Goal: Communication & Community: Participate in discussion

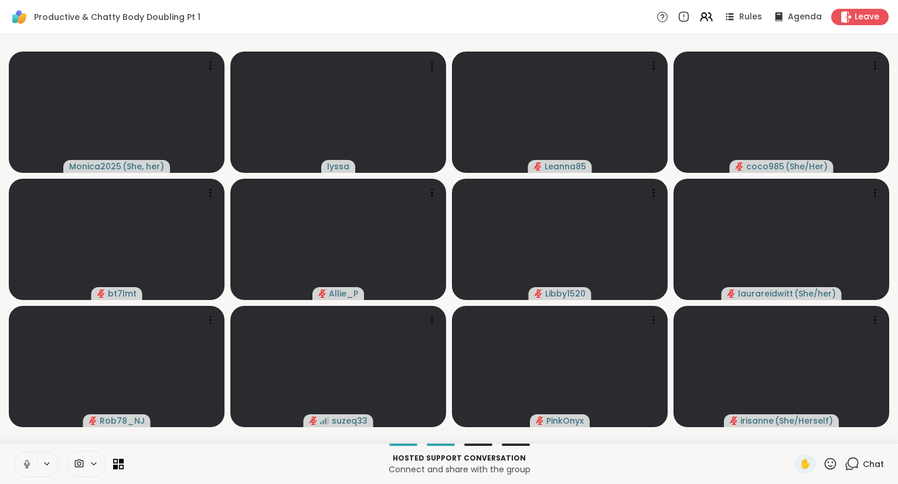
click at [25, 464] on icon at bounding box center [26, 462] width 3 height 5
click at [40, 454] on div at bounding box center [36, 464] width 45 height 26
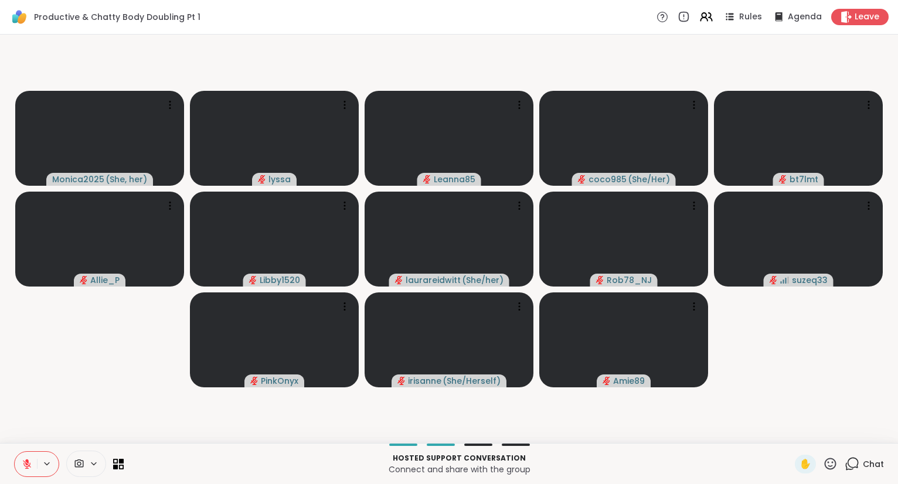
click at [833, 458] on icon at bounding box center [830, 464] width 15 height 15
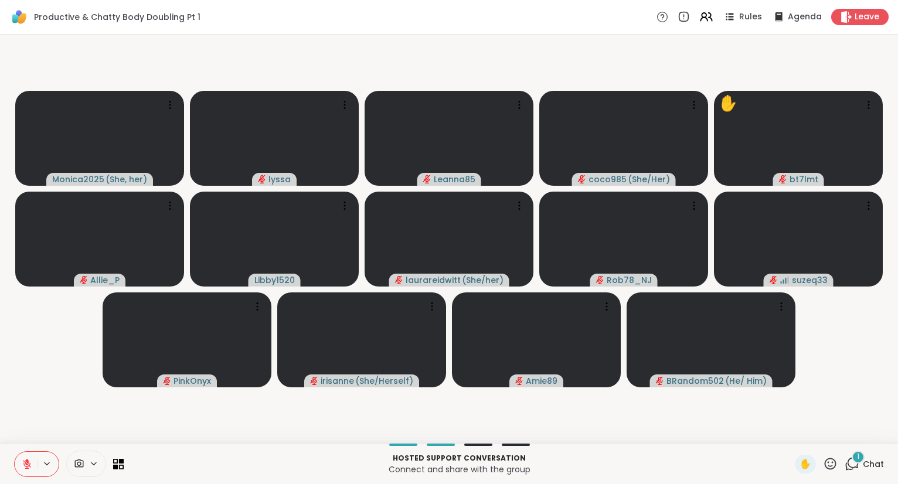
click at [26, 460] on icon at bounding box center [27, 461] width 4 height 5
click at [829, 463] on icon at bounding box center [831, 464] width 12 height 12
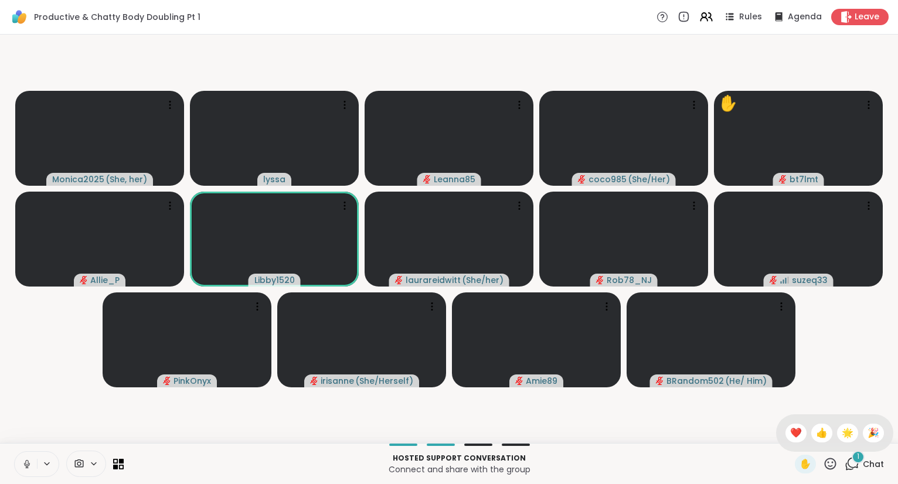
click at [790, 437] on span "❤️" at bounding box center [796, 433] width 12 height 14
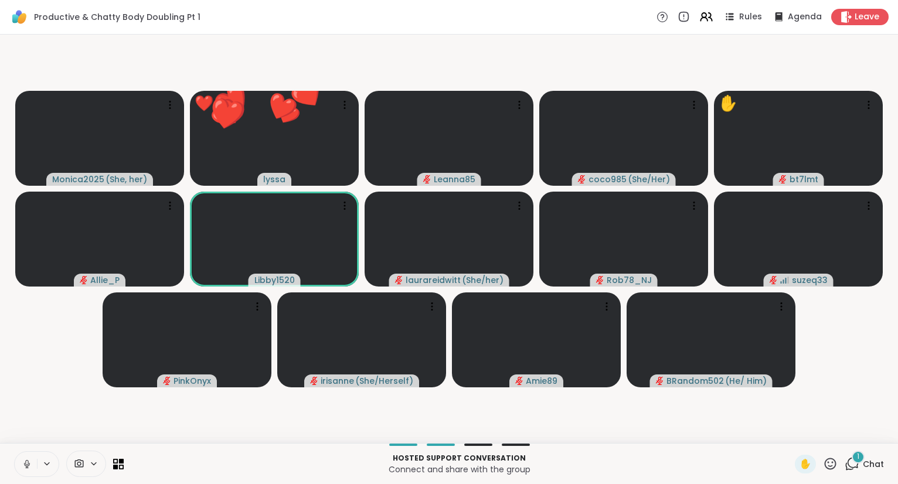
click at [827, 465] on icon at bounding box center [830, 464] width 15 height 15
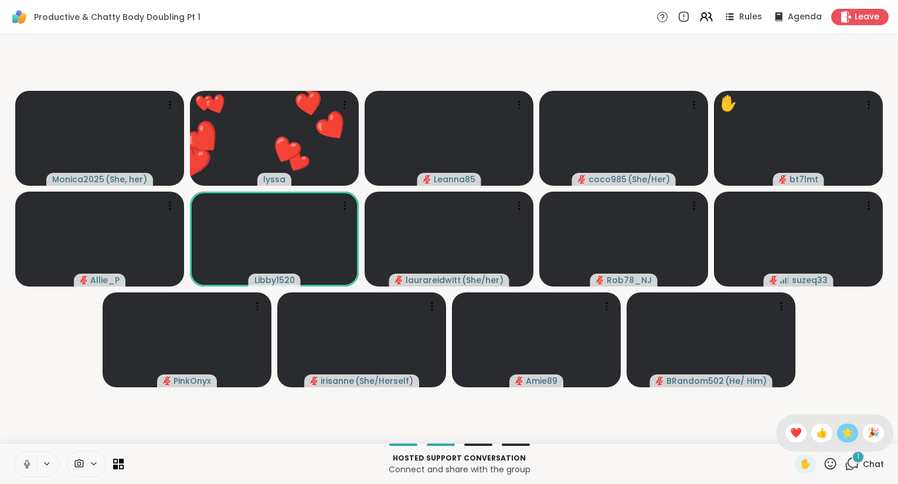
click at [844, 437] on span "🌟" at bounding box center [848, 433] width 12 height 14
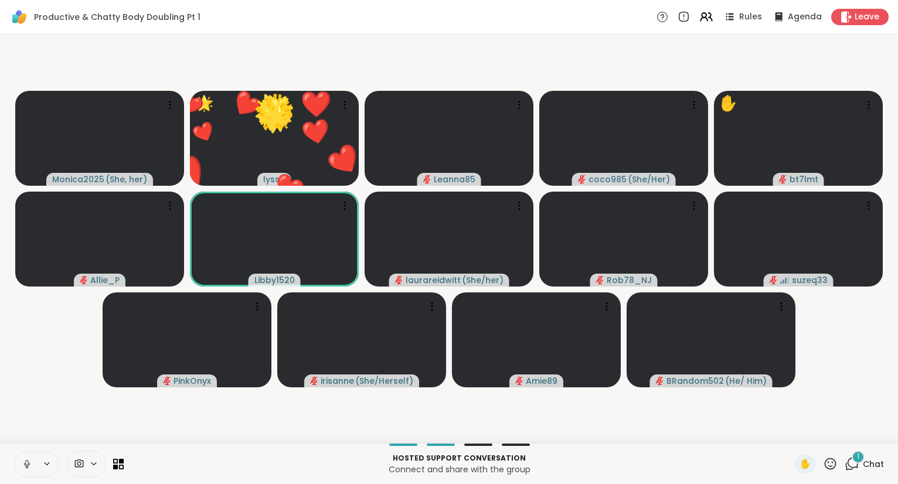
click at [827, 470] on icon at bounding box center [830, 464] width 15 height 15
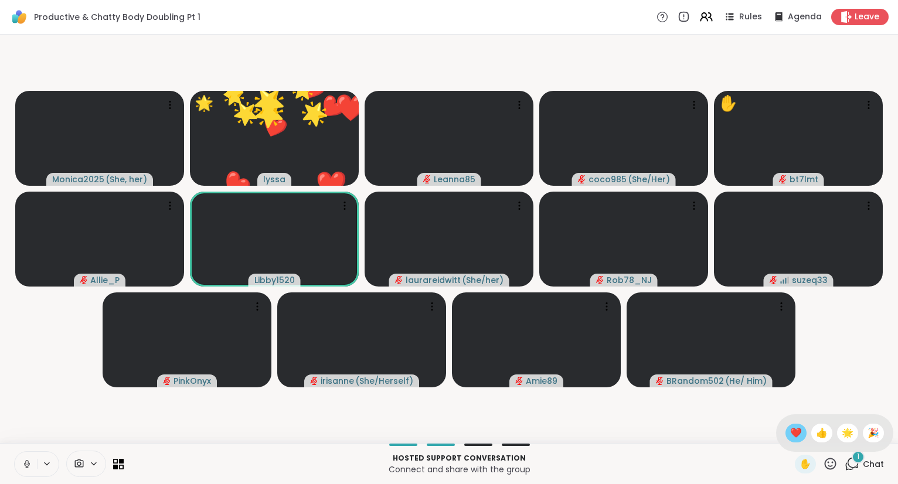
click at [793, 432] on span "❤️" at bounding box center [796, 433] width 12 height 14
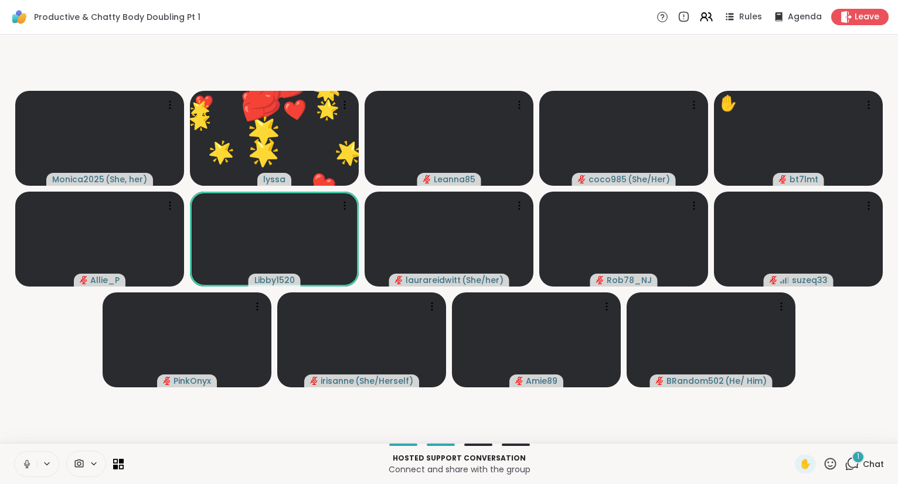
click at [828, 465] on icon at bounding box center [830, 464] width 15 height 15
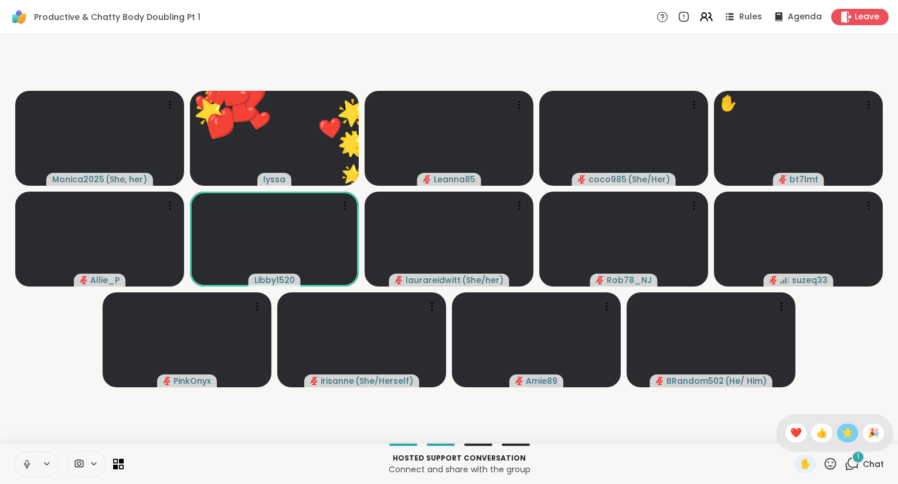
click at [837, 435] on div "🌟" at bounding box center [847, 433] width 21 height 19
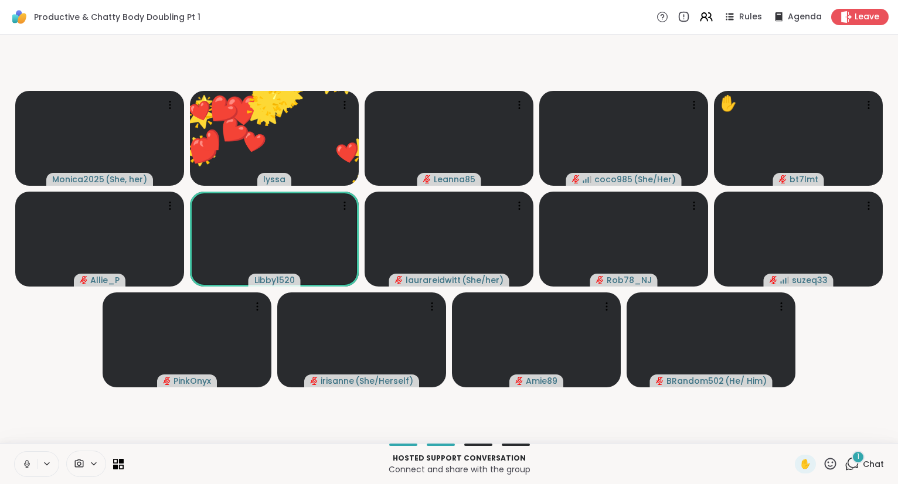
click at [824, 468] on icon at bounding box center [830, 464] width 15 height 15
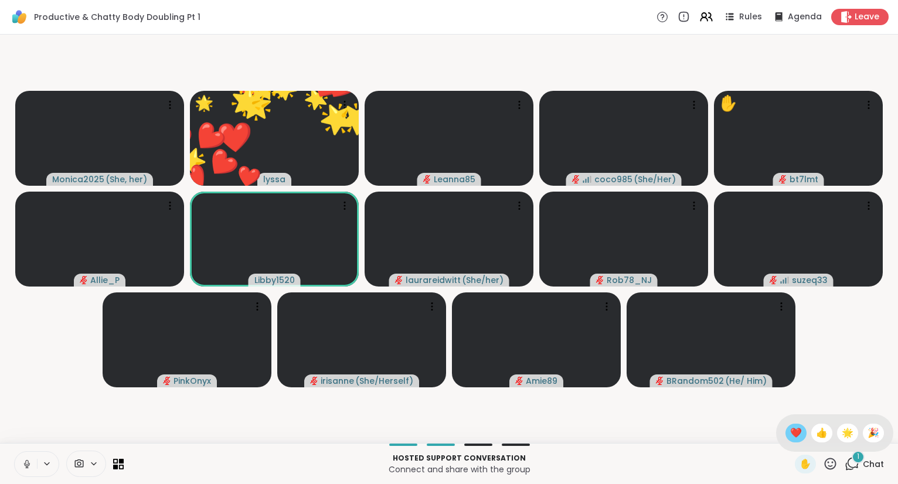
click at [791, 435] on span "❤️" at bounding box center [796, 433] width 12 height 14
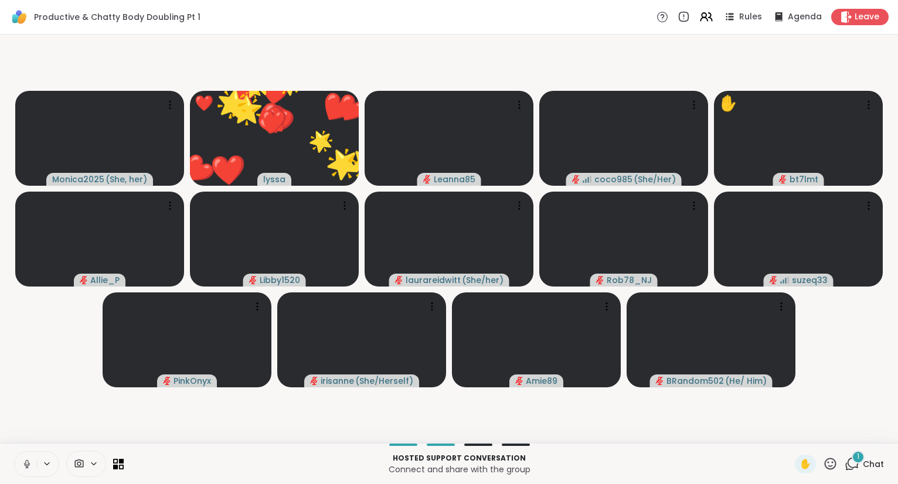
click at [836, 468] on icon at bounding box center [831, 464] width 12 height 12
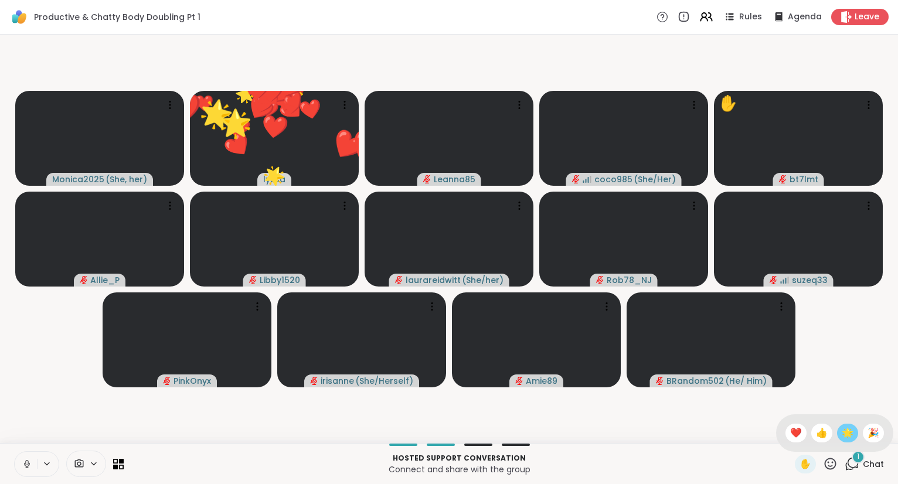
click at [837, 437] on div "🌟" at bounding box center [847, 433] width 21 height 19
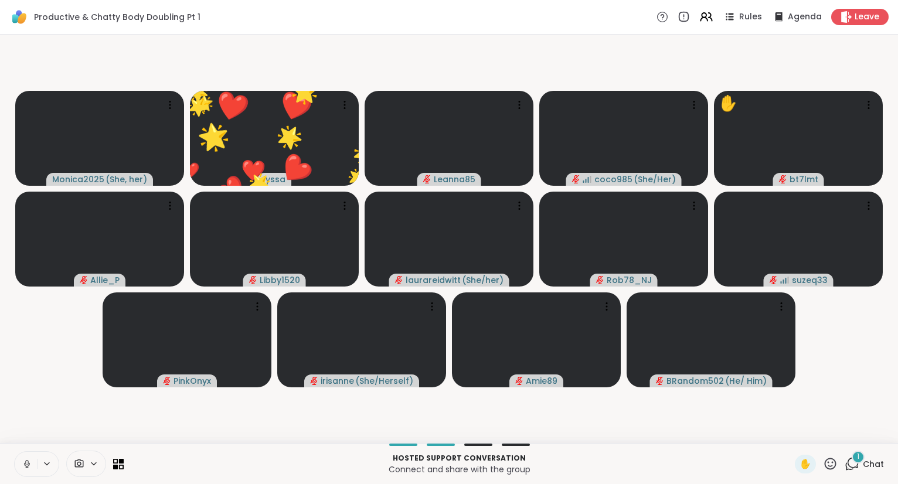
click at [821, 458] on div "✋" at bounding box center [816, 464] width 43 height 19
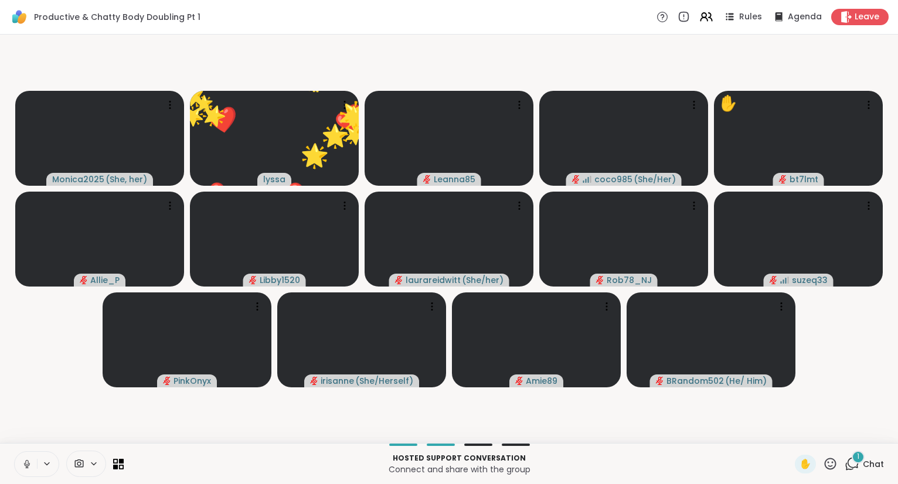
click at [827, 461] on icon at bounding box center [830, 464] width 15 height 15
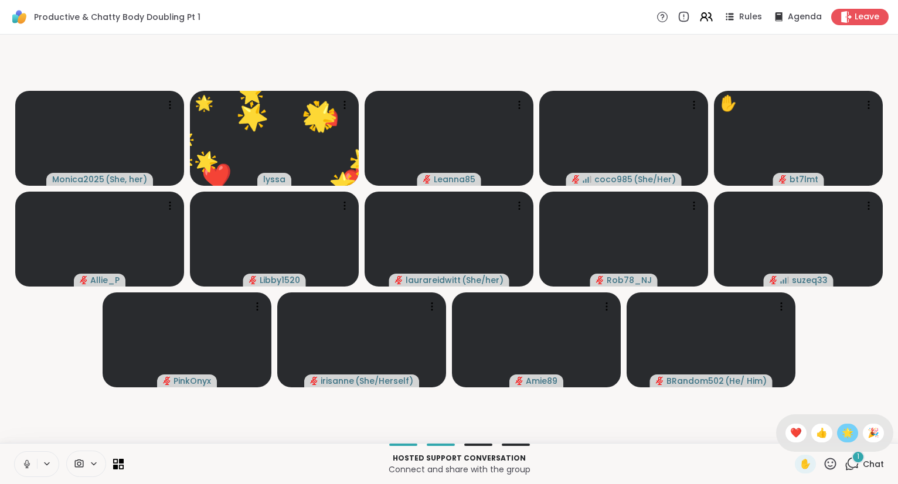
click at [842, 433] on span "🌟" at bounding box center [848, 433] width 12 height 14
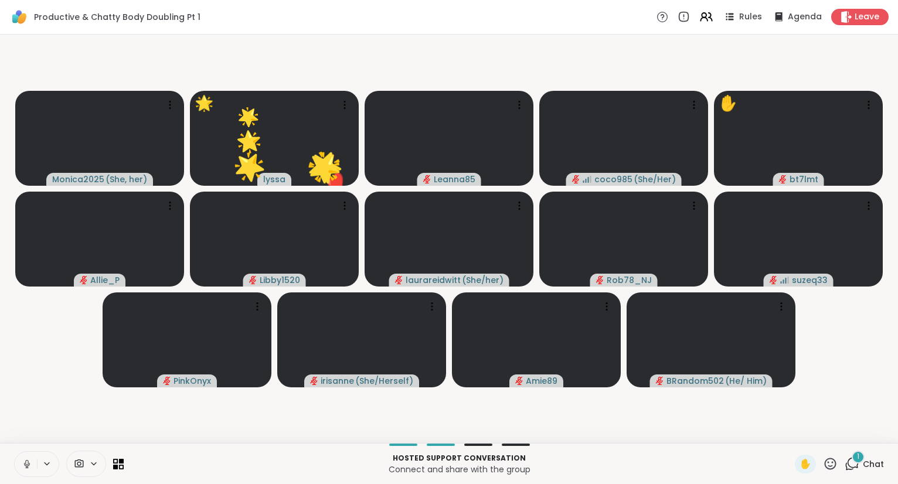
click at [827, 472] on div "✋" at bounding box center [816, 464] width 43 height 19
click at [793, 433] on video-player-container "Monica2025 ( She, her ) 🌟 lyssa 🌟 🌟 🌟 🌟 🌟 🌟 🌟 🌟 🌟 🌟 🌟 🌟 🌟 🌟 🌟 🌟 🌟 🌟 🌟 🌟 🌟 🌟 🌟 🌟…" at bounding box center [449, 238] width 884 height 399
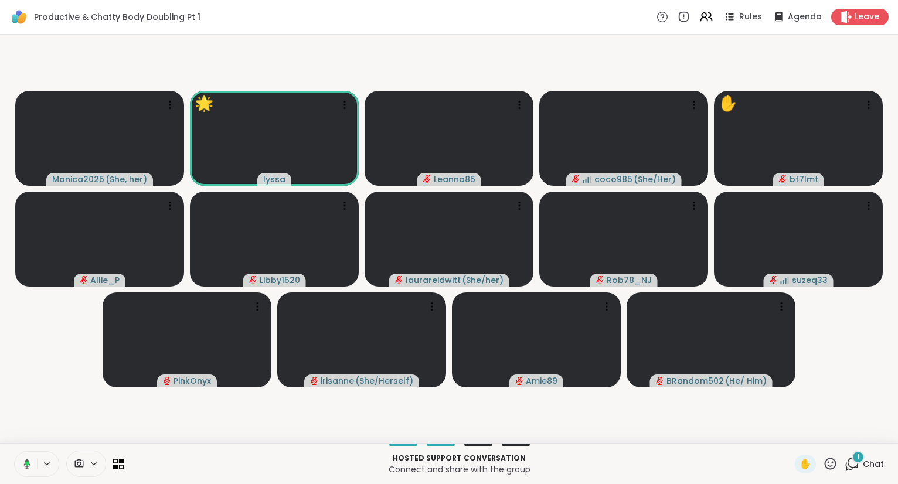
click at [828, 471] on icon at bounding box center [830, 464] width 15 height 15
click at [790, 434] on span "❤️" at bounding box center [796, 433] width 12 height 14
click at [830, 463] on icon at bounding box center [830, 464] width 15 height 15
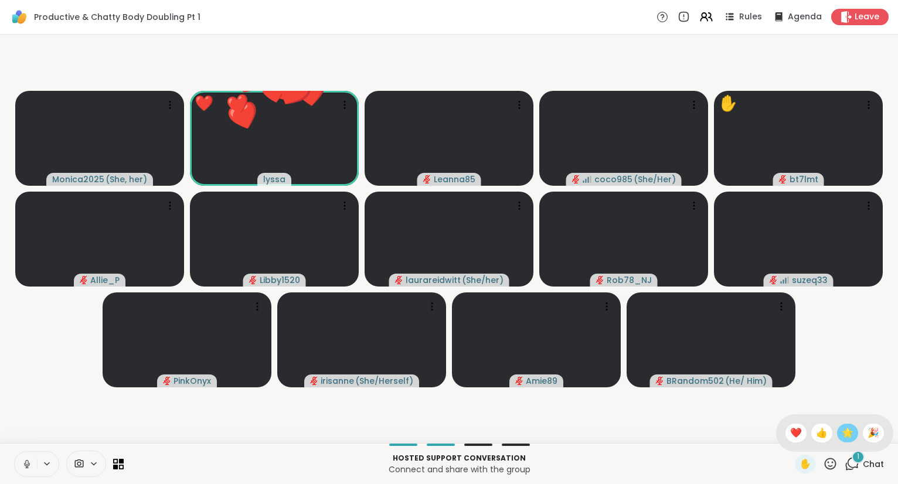
click at [843, 432] on span "🌟" at bounding box center [848, 433] width 12 height 14
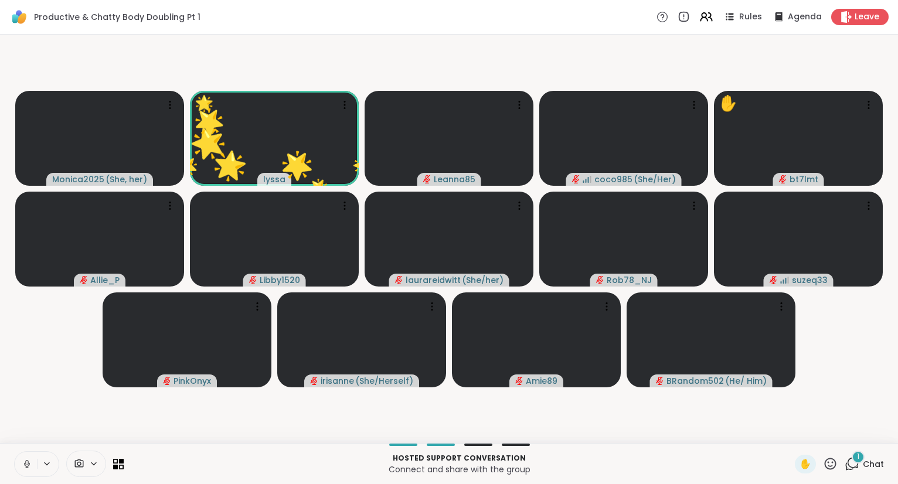
click at [34, 457] on button at bounding box center [26, 464] width 22 height 25
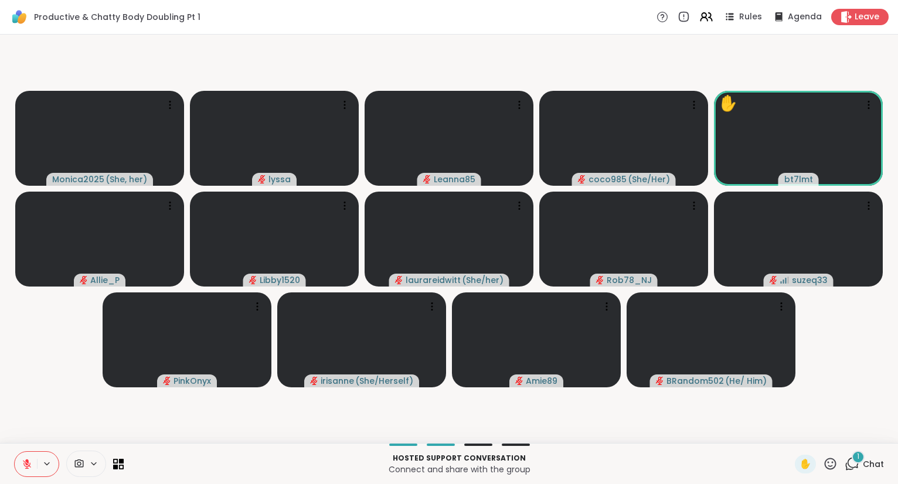
click at [827, 465] on icon at bounding box center [830, 464] width 15 height 15
click at [803, 442] on div "✋ ❤️ 👍 🌟 🎉" at bounding box center [834, 433] width 117 height 38
click at [828, 463] on icon at bounding box center [830, 464] width 15 height 15
click at [790, 430] on span "❤️" at bounding box center [796, 433] width 12 height 14
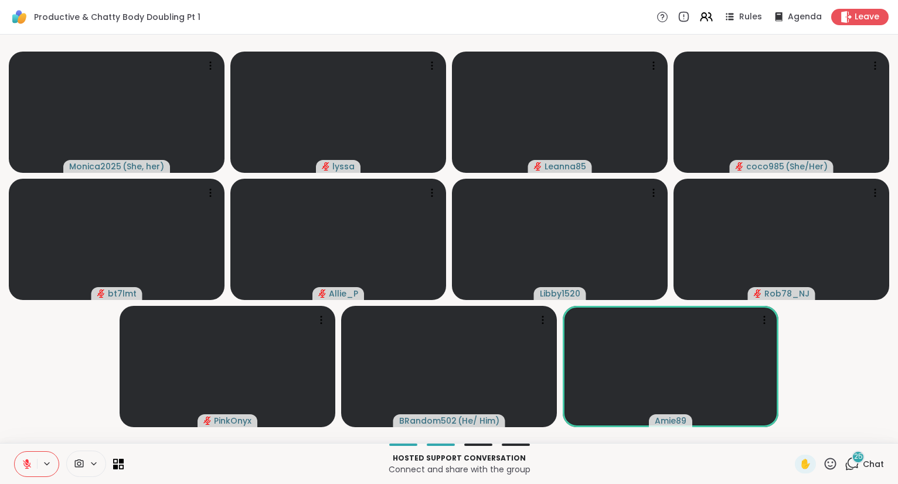
click at [822, 462] on div "✋" at bounding box center [816, 464] width 43 height 19
click at [829, 461] on icon at bounding box center [830, 464] width 15 height 15
click at [793, 429] on span "❤️" at bounding box center [796, 433] width 12 height 14
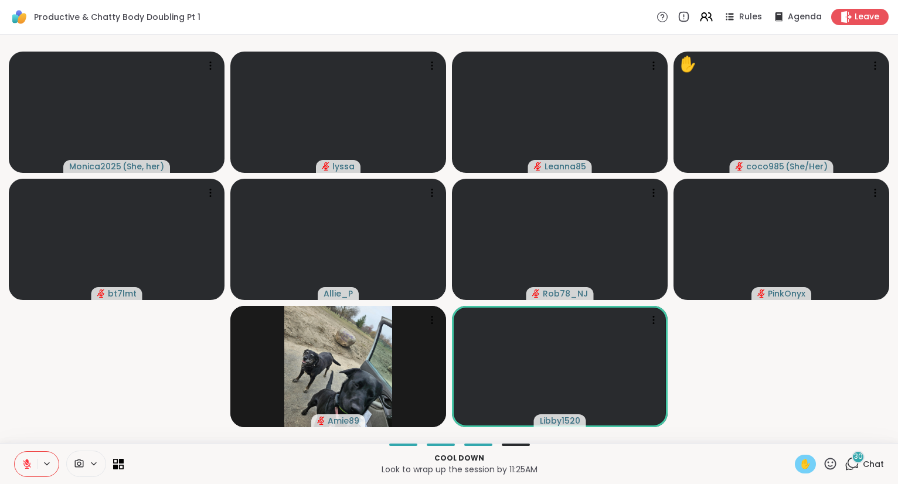
click at [798, 468] on div "✋" at bounding box center [805, 464] width 21 height 19
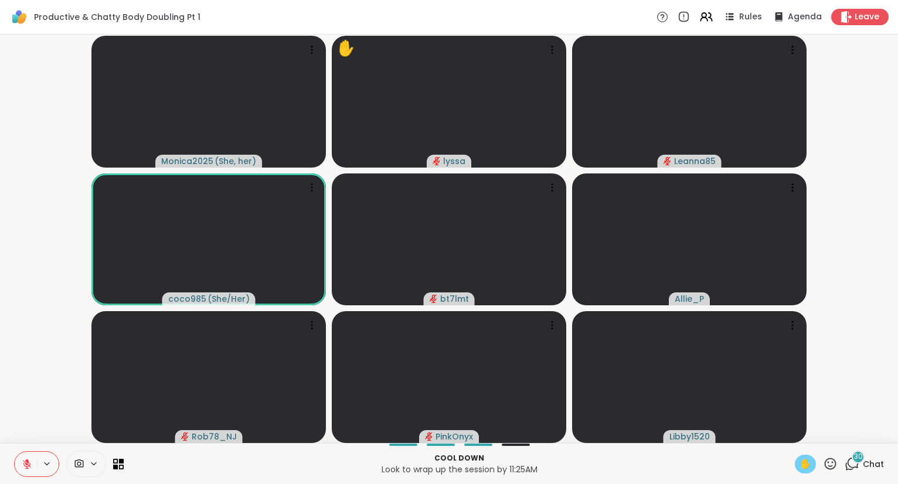
click at [825, 462] on icon at bounding box center [830, 464] width 15 height 15
click at [793, 429] on span "❤️" at bounding box center [796, 433] width 12 height 14
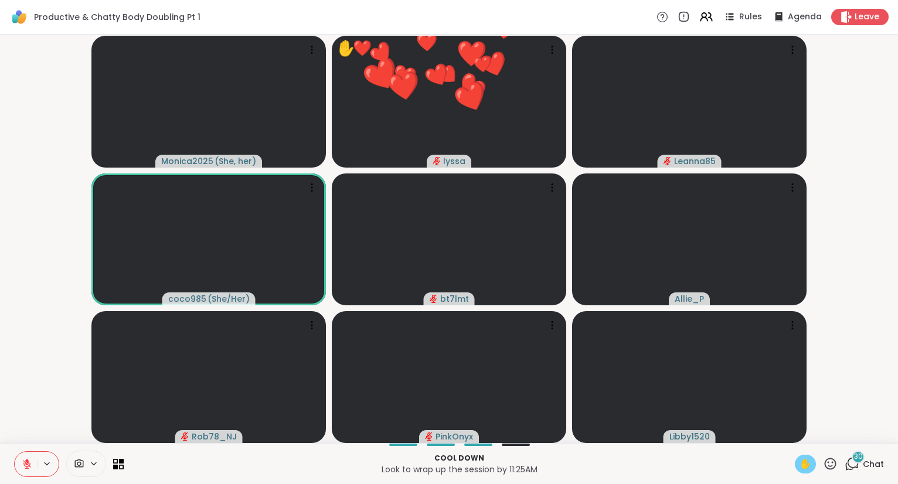
click at [806, 470] on span "✋" at bounding box center [806, 464] width 12 height 14
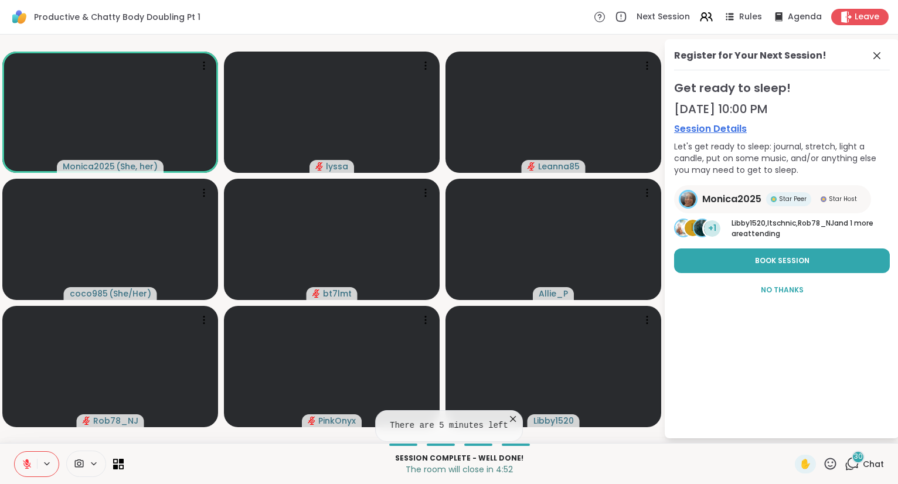
click at [21, 467] on button at bounding box center [26, 464] width 22 height 25
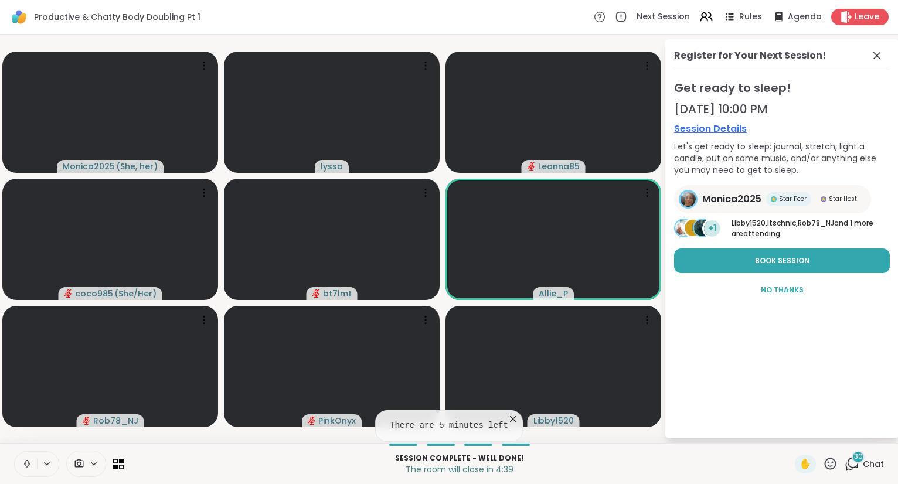
click at [23, 465] on icon at bounding box center [27, 464] width 11 height 11
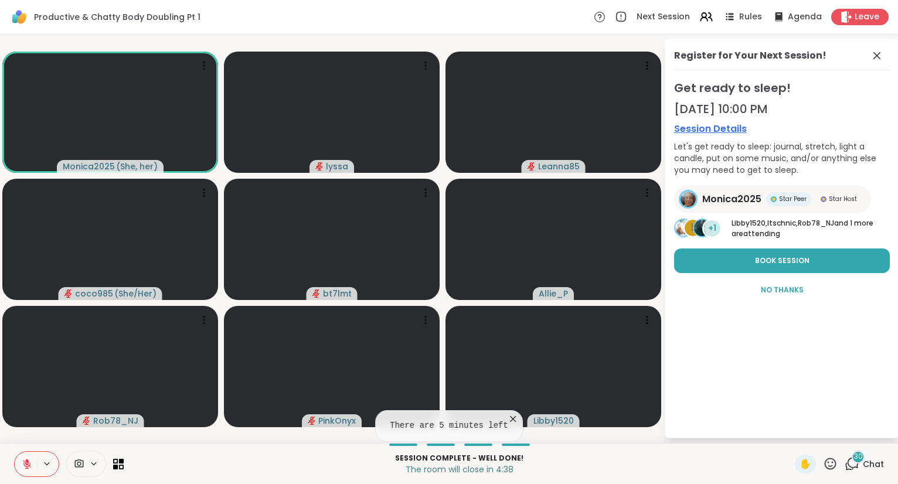
click at [29, 460] on icon at bounding box center [27, 464] width 11 height 11
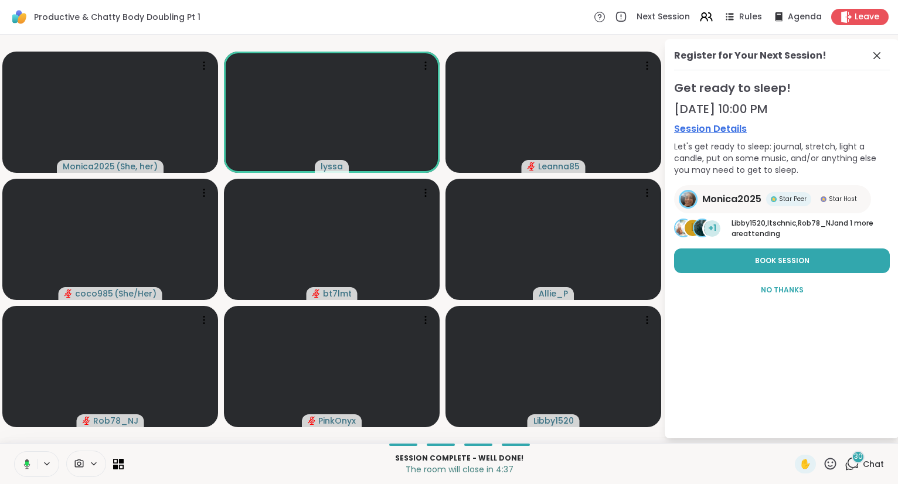
click at [28, 464] on icon at bounding box center [27, 463] width 4 height 5
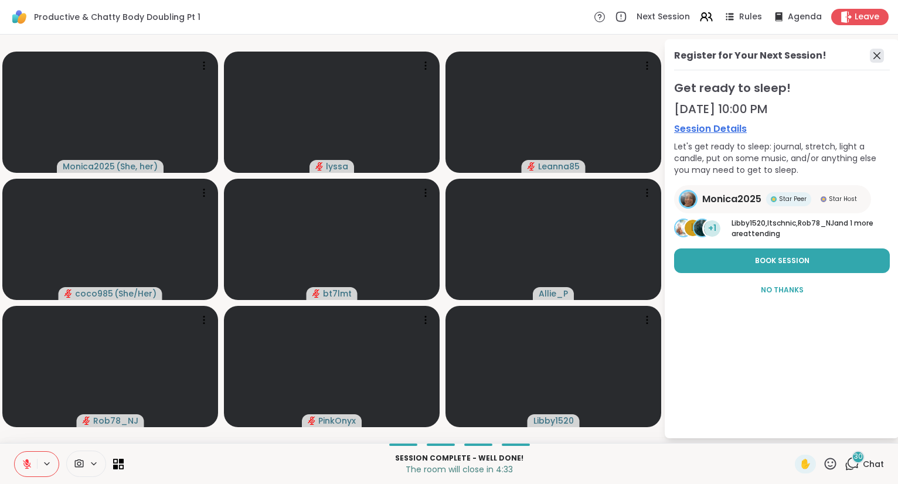
click at [878, 49] on icon at bounding box center [877, 56] width 14 height 14
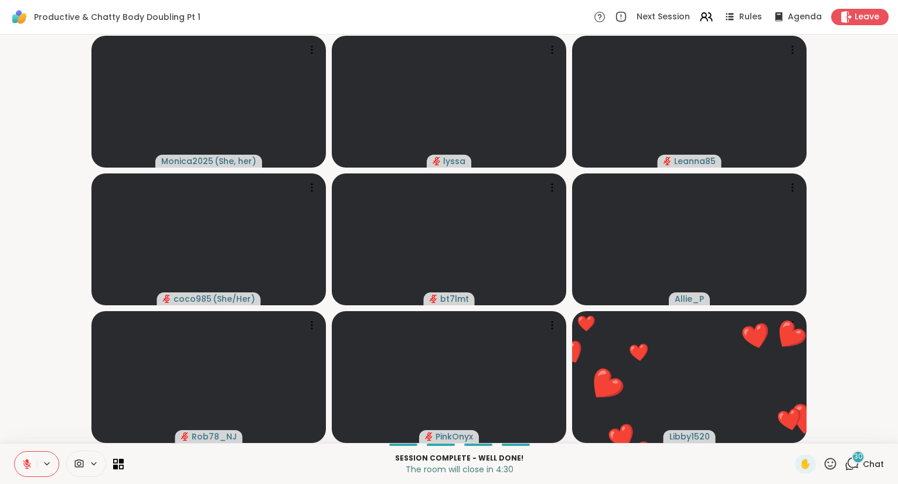
click at [853, 464] on icon at bounding box center [852, 464] width 15 height 15
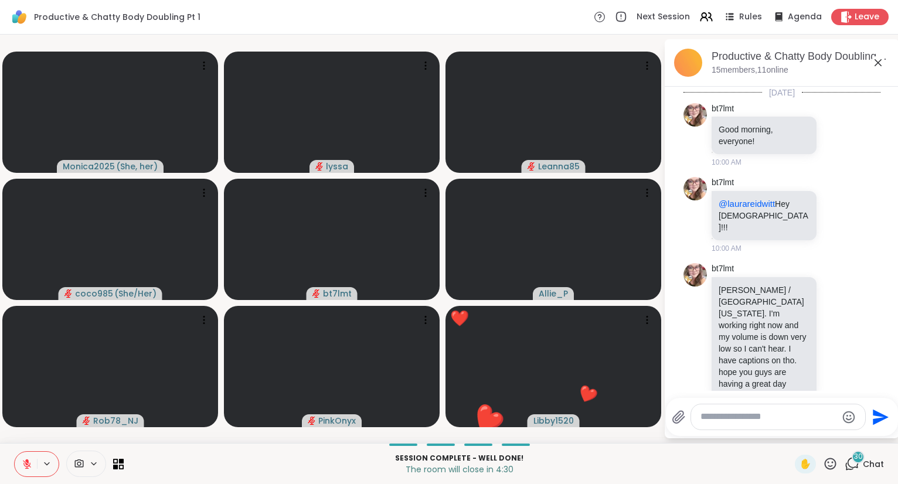
scroll to position [5144, 0]
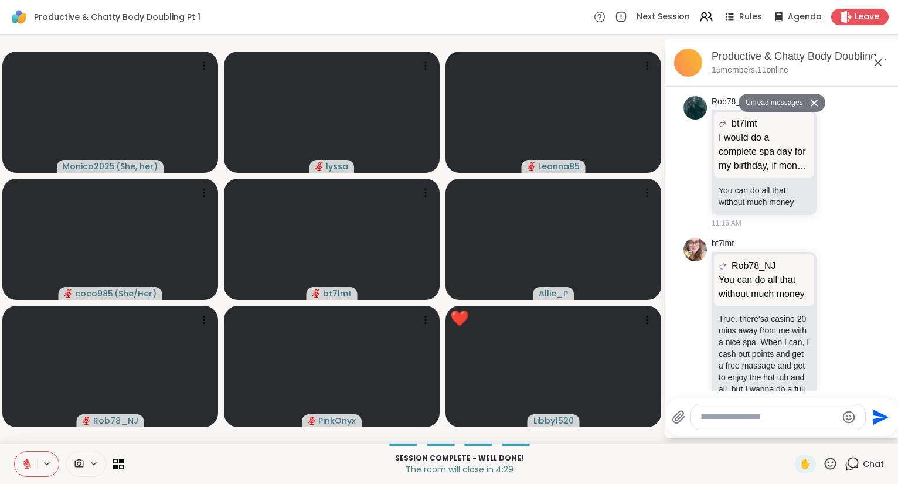
click at [879, 61] on icon at bounding box center [878, 63] width 14 height 14
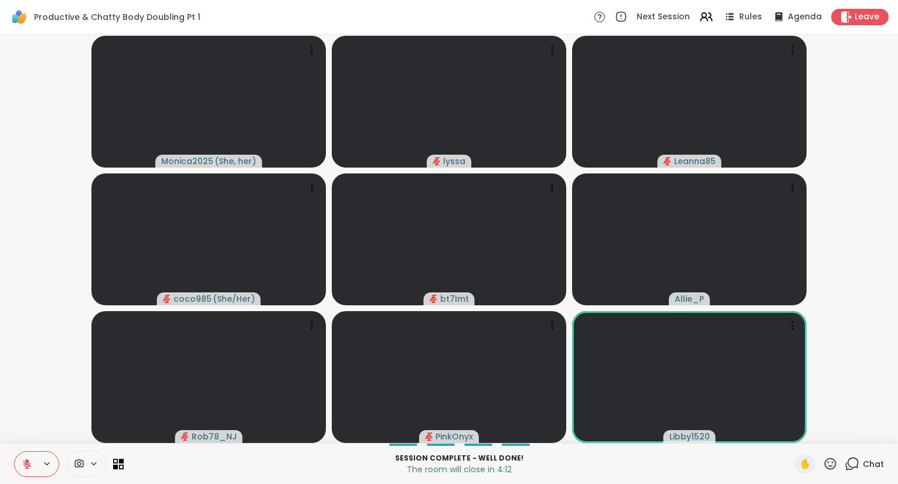
click at [25, 456] on button at bounding box center [26, 464] width 22 height 25
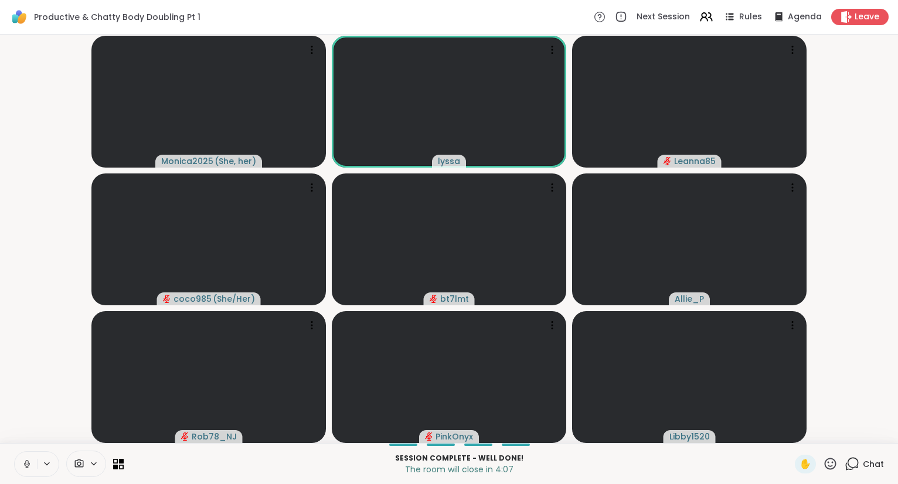
click at [30, 458] on button at bounding box center [26, 464] width 22 height 25
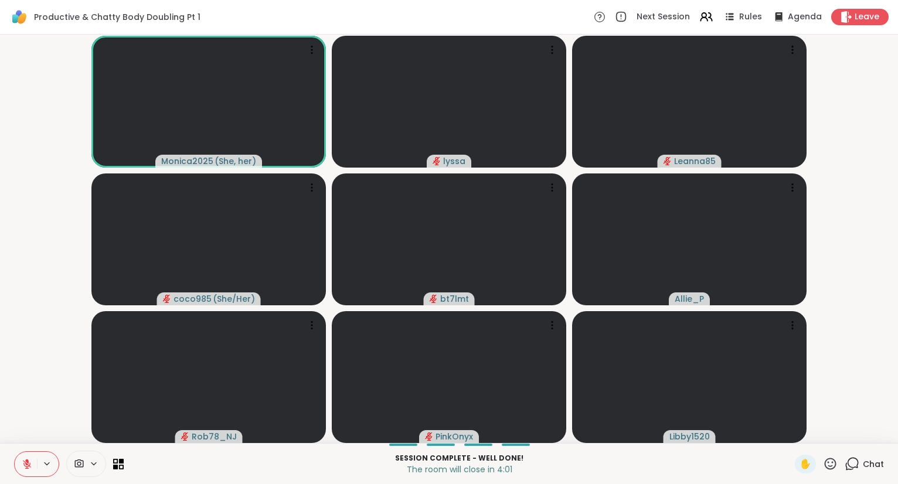
click at [30, 458] on button at bounding box center [26, 464] width 22 height 25
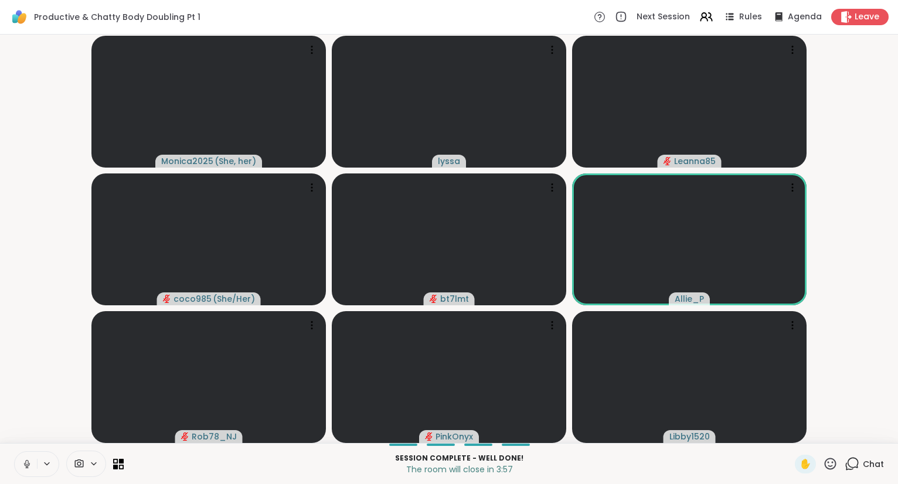
click at [23, 458] on button at bounding box center [26, 464] width 22 height 25
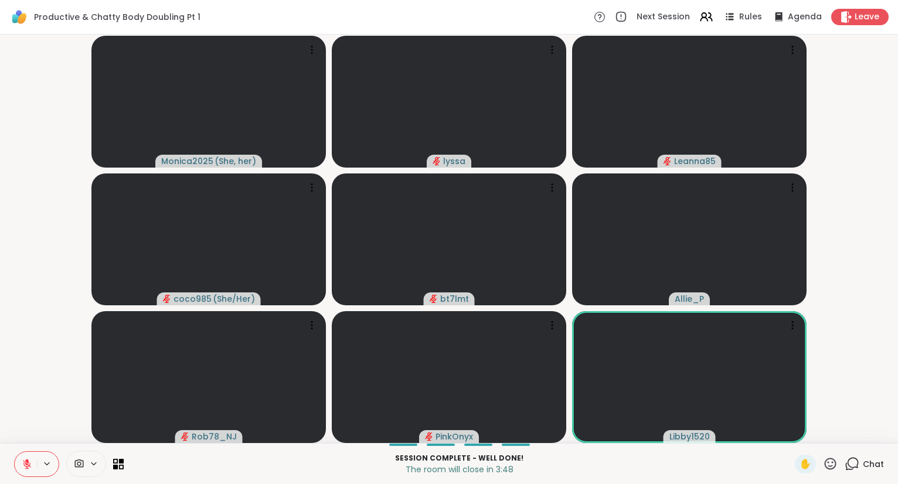
click at [36, 424] on video-player-container "Monica2025 ( She, her ) lyssa Leanna85 coco985 ( She/Her ) bt7lmt Allie_P Rob78…" at bounding box center [449, 238] width 884 height 399
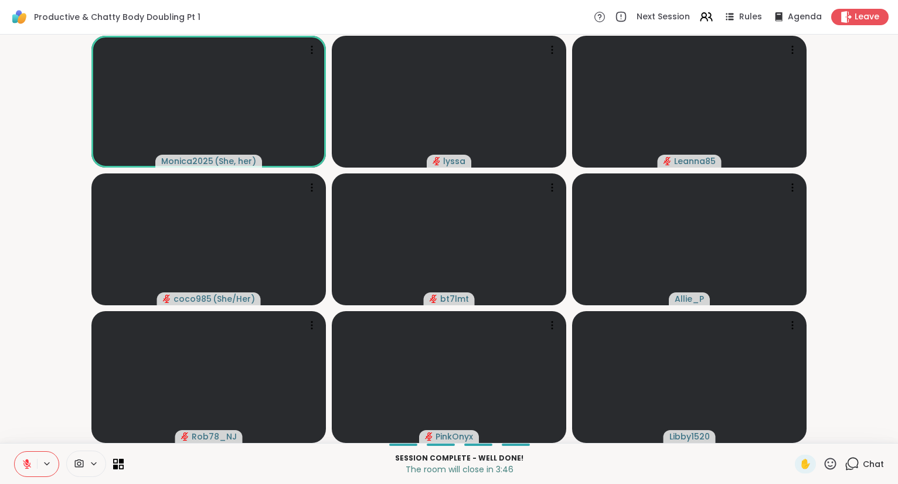
click at [829, 463] on icon at bounding box center [831, 464] width 12 height 12
click at [791, 433] on span "❤️" at bounding box center [796, 433] width 12 height 14
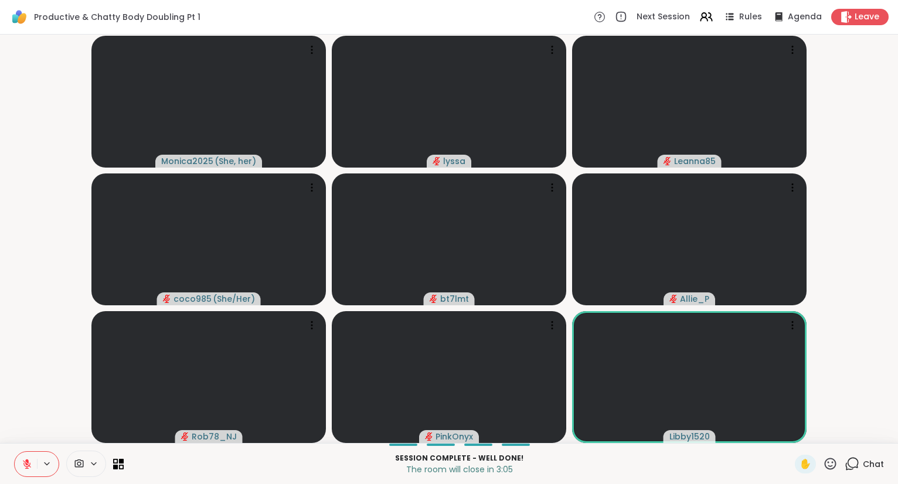
click at [18, 463] on button at bounding box center [26, 464] width 22 height 25
click at [29, 461] on icon at bounding box center [27, 464] width 11 height 11
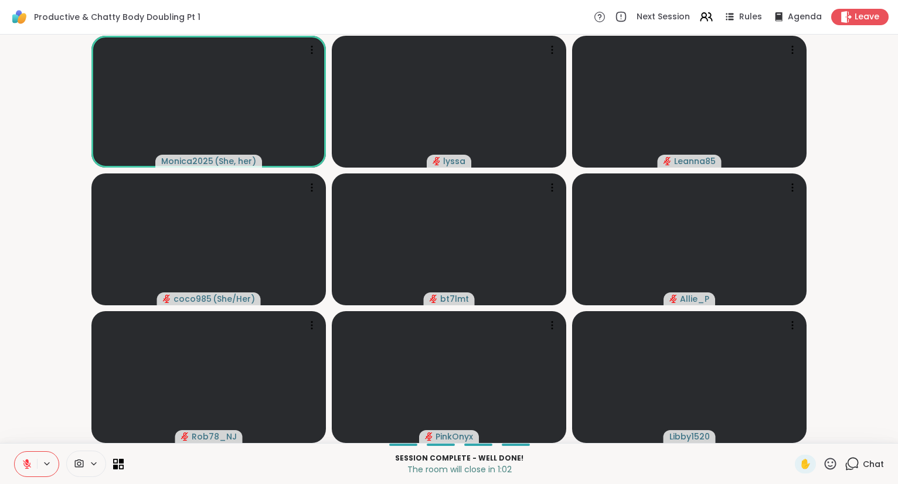
click at [836, 461] on icon at bounding box center [830, 464] width 15 height 15
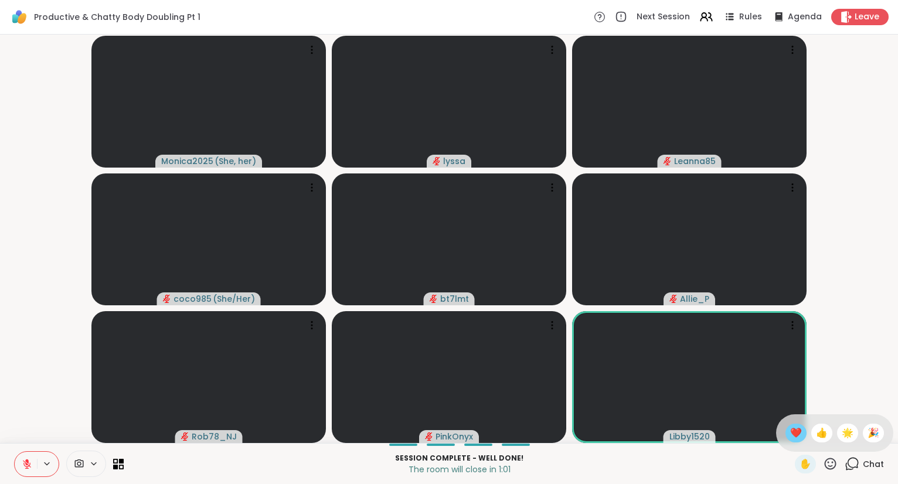
click at [795, 431] on span "❤️" at bounding box center [796, 433] width 12 height 14
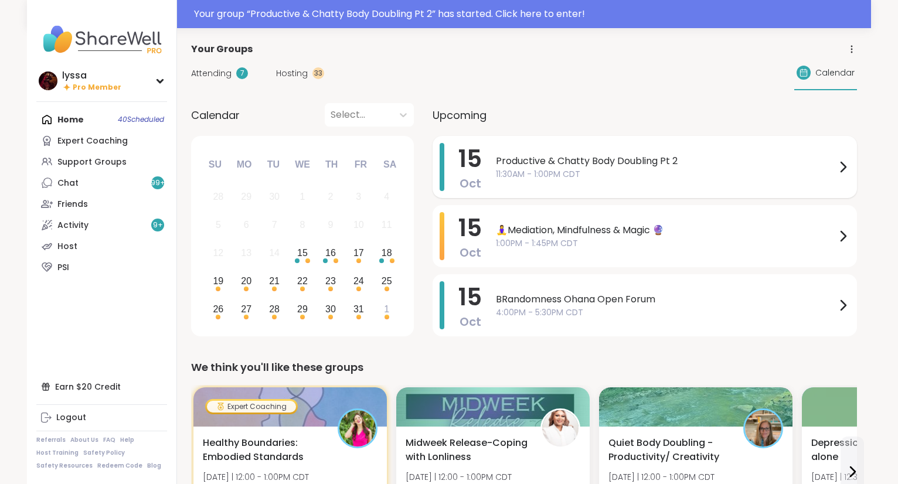
click at [476, 181] on span "Oct" at bounding box center [471, 183] width 22 height 16
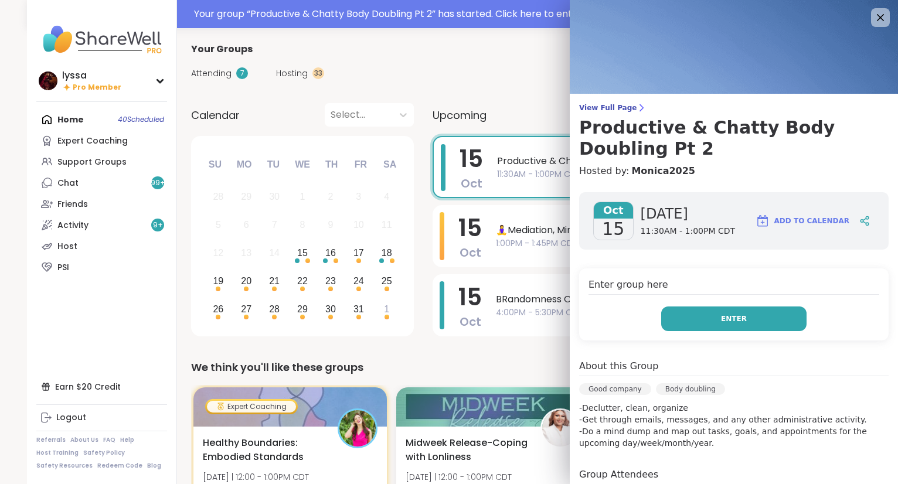
click at [667, 325] on button "Enter" at bounding box center [733, 319] width 145 height 25
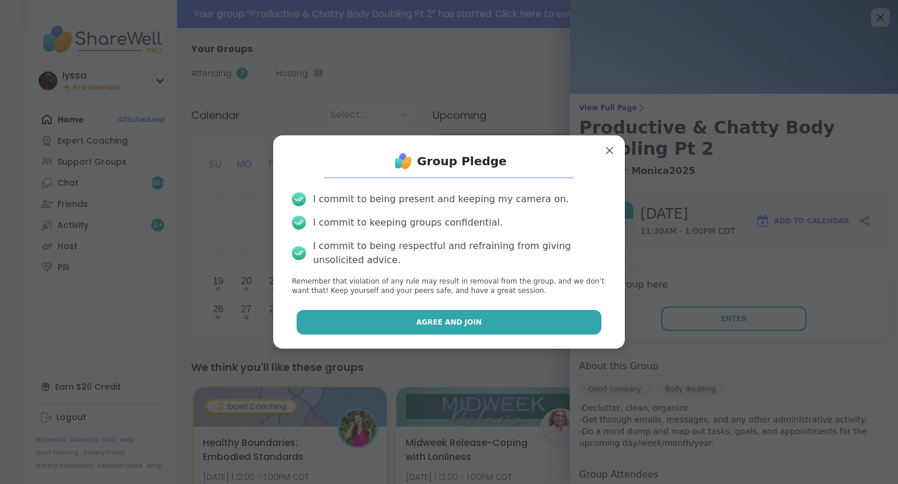
click at [561, 312] on button "Agree and Join" at bounding box center [449, 322] width 305 height 25
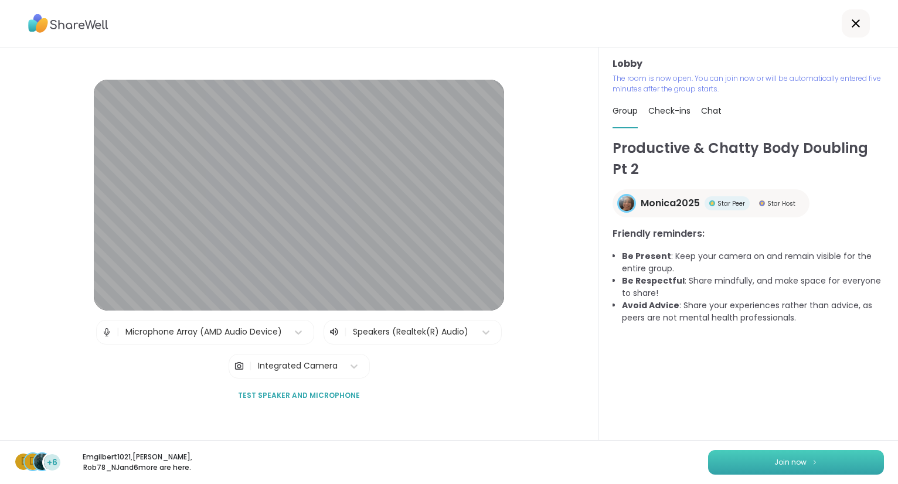
click at [774, 467] on button "Join now" at bounding box center [796, 462] width 176 height 25
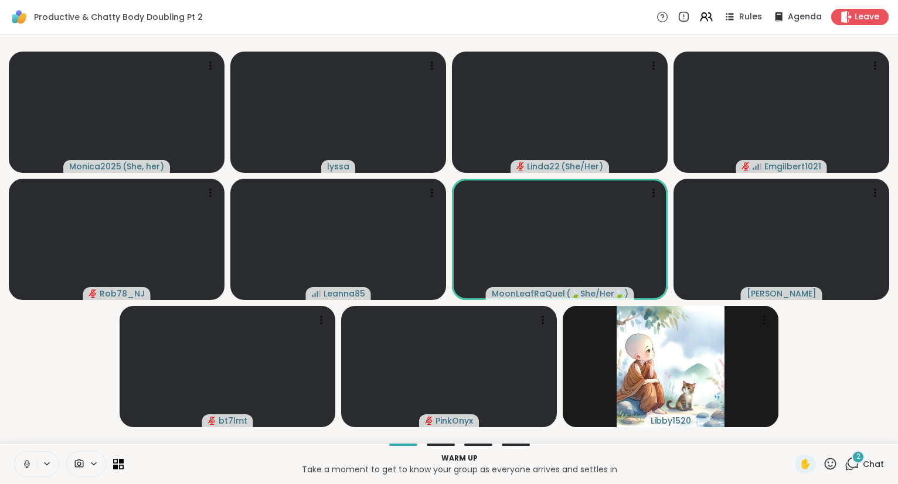
click at [31, 456] on button at bounding box center [26, 464] width 22 height 25
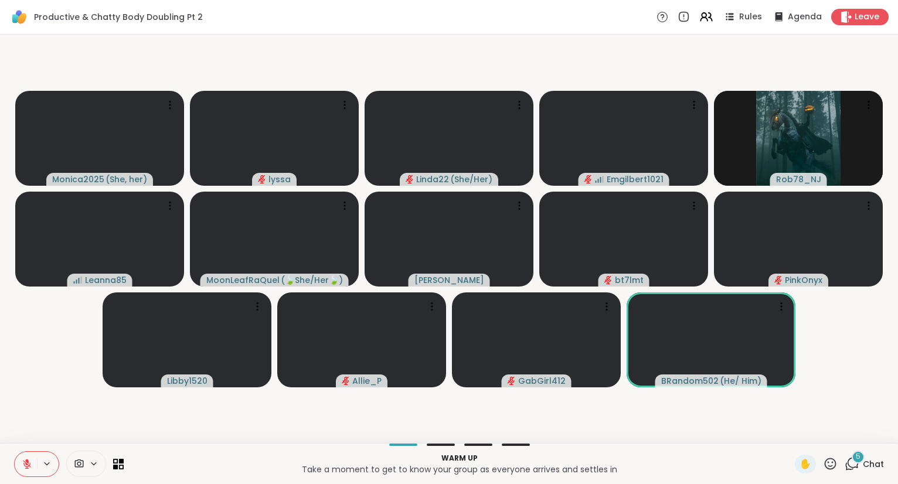
click at [27, 470] on button at bounding box center [26, 464] width 22 height 25
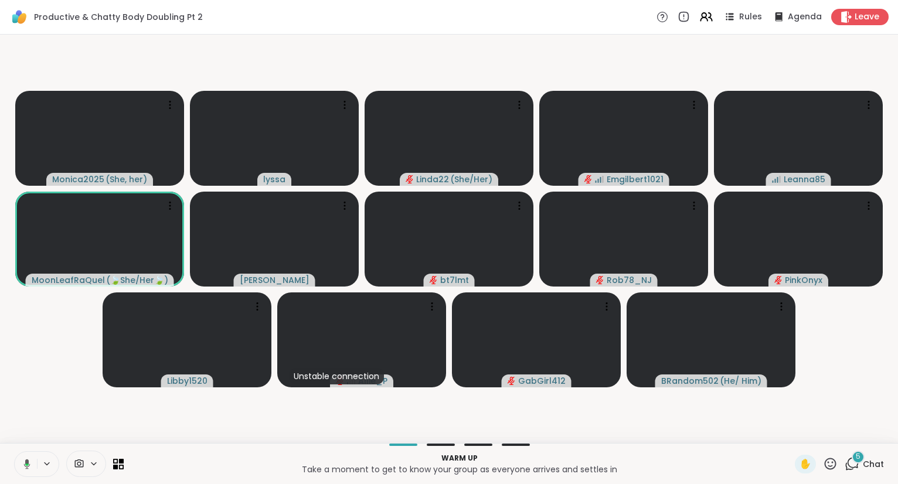
click at [25, 461] on icon at bounding box center [27, 464] width 6 height 10
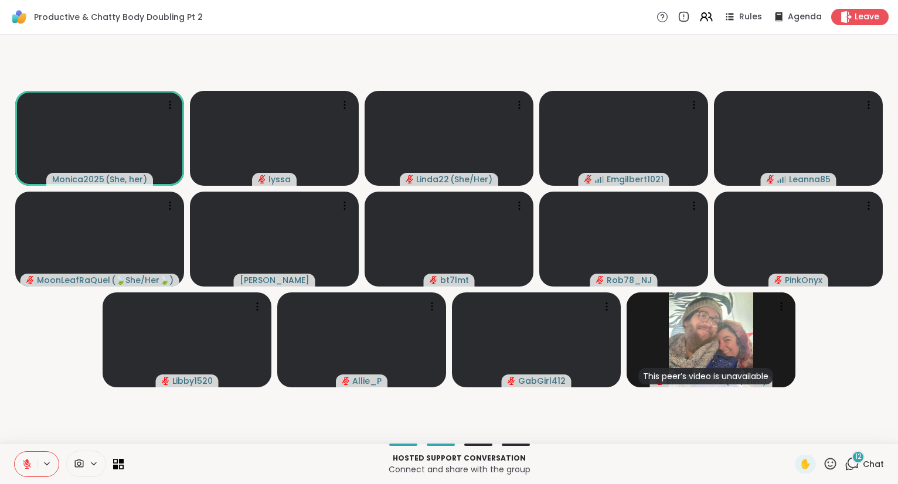
click at [835, 466] on icon at bounding box center [830, 464] width 15 height 15
click at [791, 435] on span "❤️" at bounding box center [796, 433] width 12 height 14
click at [831, 461] on icon at bounding box center [830, 464] width 15 height 15
click at [872, 427] on span "🎉" at bounding box center [874, 433] width 12 height 14
